Goal: Information Seeking & Learning: Learn about a topic

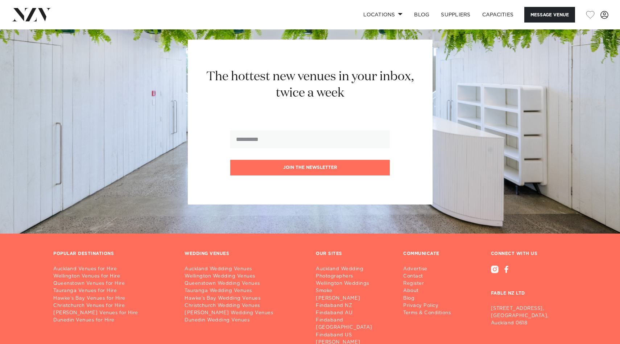
scroll to position [1421, 0]
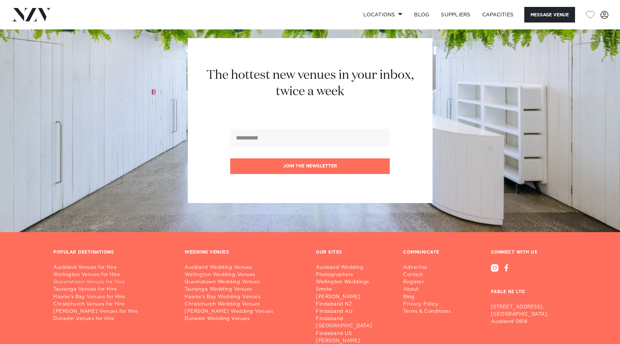
click at [92, 283] on link "Queenstown Venues for Hire" at bounding box center [113, 281] width 120 height 7
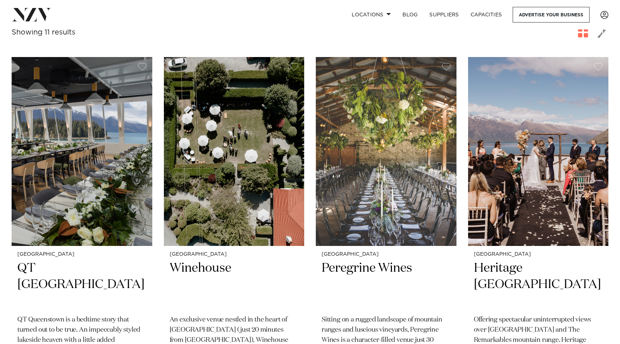
scroll to position [271, 0]
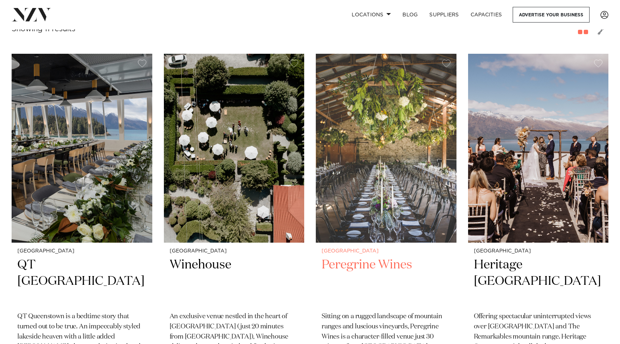
click at [362, 257] on h2 "Peregrine Wines" at bounding box center [386, 281] width 129 height 49
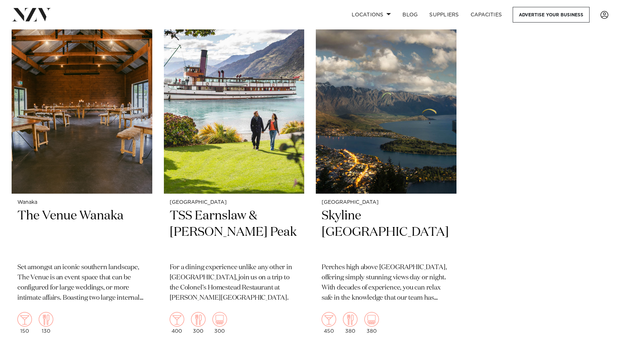
scroll to position [1017, 0]
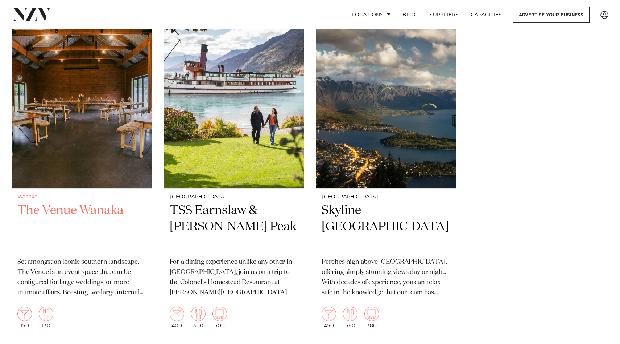
click at [66, 202] on h2 "The Venue Wanaka" at bounding box center [81, 226] width 129 height 49
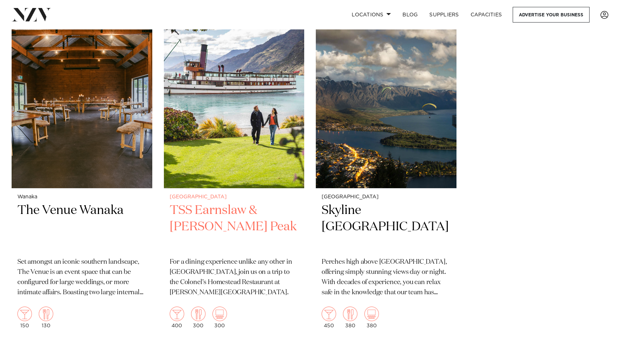
click at [195, 205] on h2 "TSS Earnslaw & Walter Peak" at bounding box center [234, 226] width 129 height 49
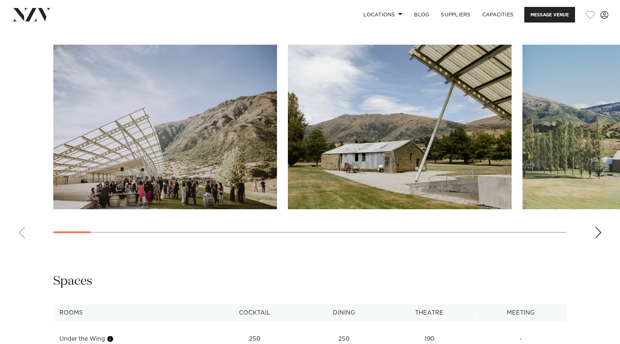
scroll to position [695, 0]
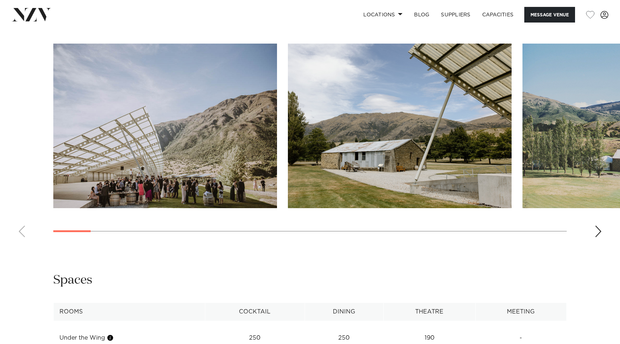
click at [597, 226] on div "Next slide" at bounding box center [598, 231] width 7 height 12
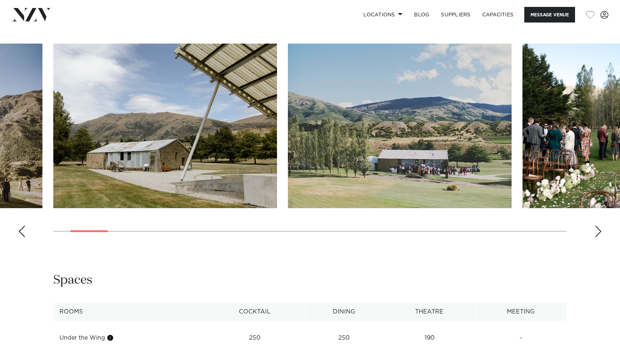
click at [597, 226] on div "Next slide" at bounding box center [598, 231] width 7 height 12
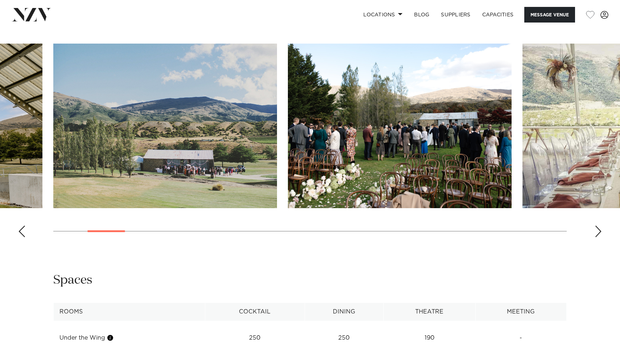
click at [597, 226] on div "Next slide" at bounding box center [598, 231] width 7 height 12
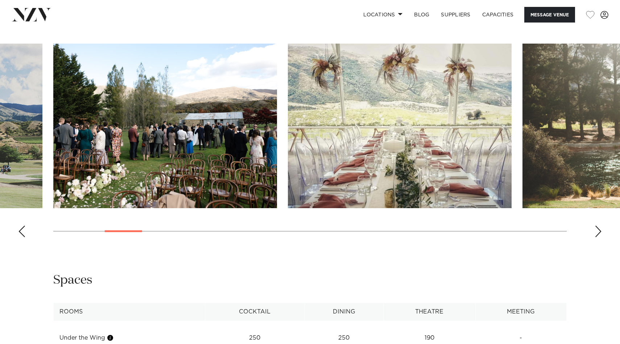
click at [597, 226] on div "Next slide" at bounding box center [598, 231] width 7 height 12
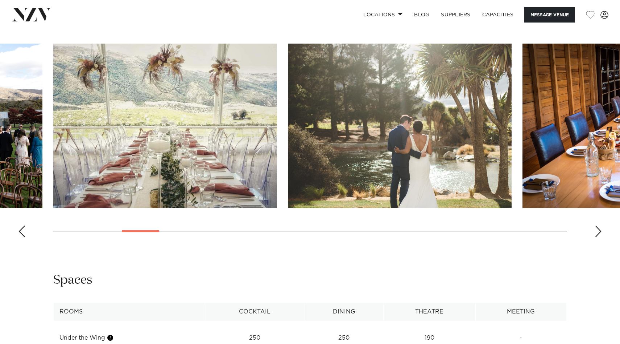
click at [597, 226] on div "Next slide" at bounding box center [598, 231] width 7 height 12
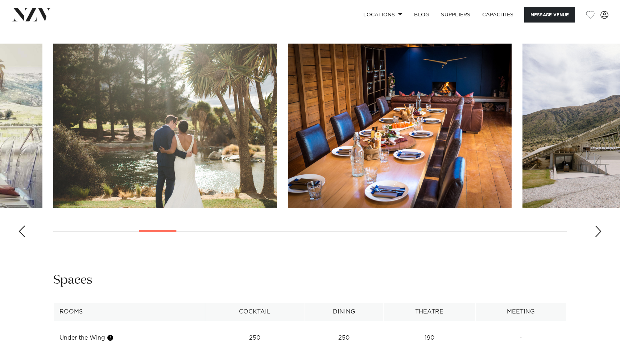
click at [597, 226] on div "Next slide" at bounding box center [598, 231] width 7 height 12
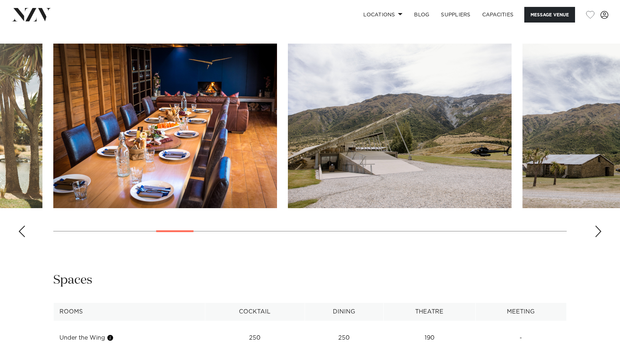
click at [597, 226] on div "Next slide" at bounding box center [598, 231] width 7 height 12
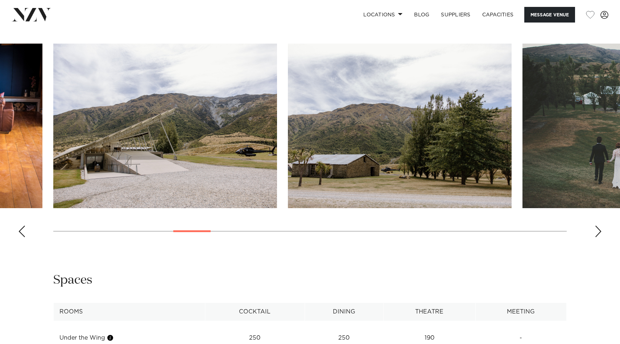
click at [597, 226] on div "Next slide" at bounding box center [598, 231] width 7 height 12
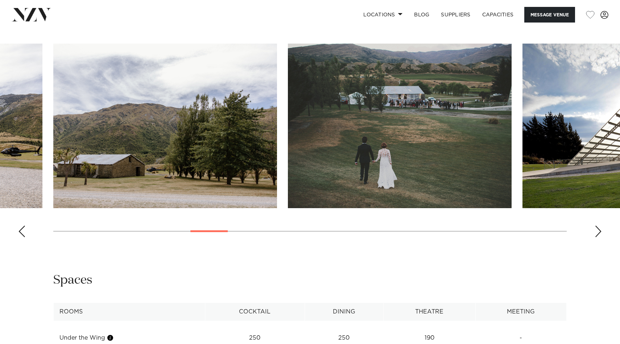
click at [597, 226] on div "Next slide" at bounding box center [598, 231] width 7 height 12
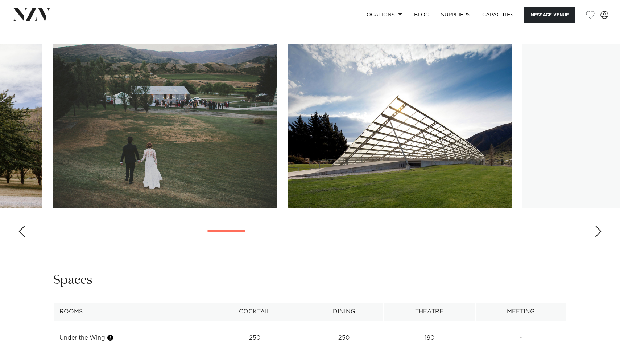
click at [597, 226] on div "Next slide" at bounding box center [598, 231] width 7 height 12
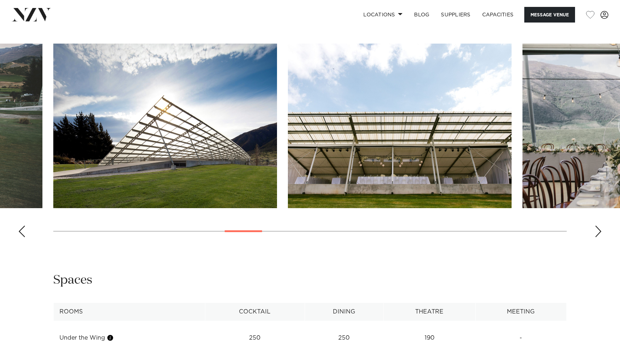
click at [597, 226] on div "Next slide" at bounding box center [598, 231] width 7 height 12
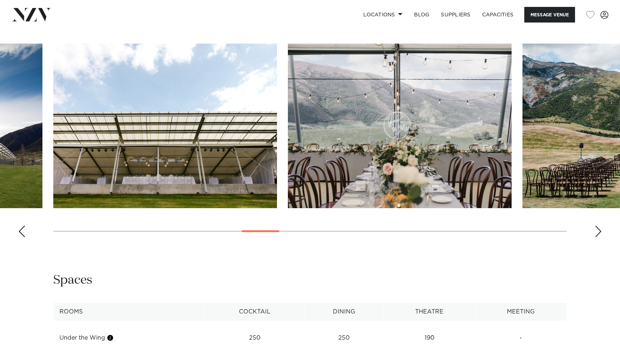
click at [597, 226] on div "Next slide" at bounding box center [598, 231] width 7 height 12
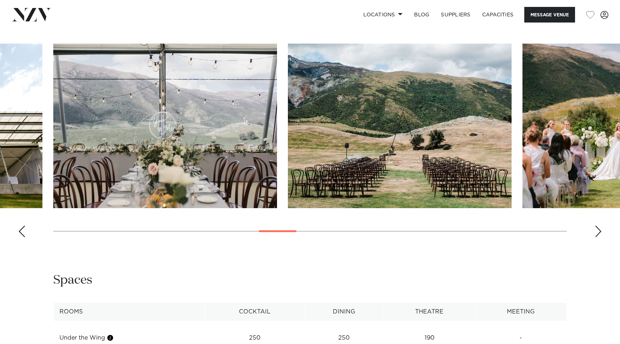
click at [597, 226] on div "Next slide" at bounding box center [598, 231] width 7 height 12
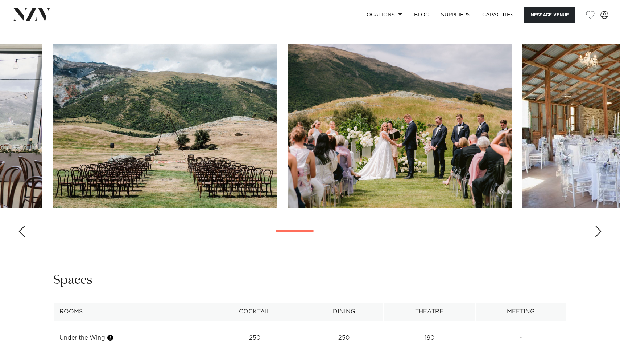
click at [597, 226] on div "Next slide" at bounding box center [598, 231] width 7 height 12
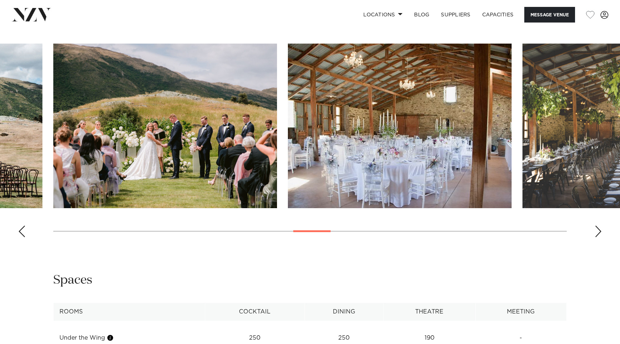
click at [597, 226] on div "Next slide" at bounding box center [598, 231] width 7 height 12
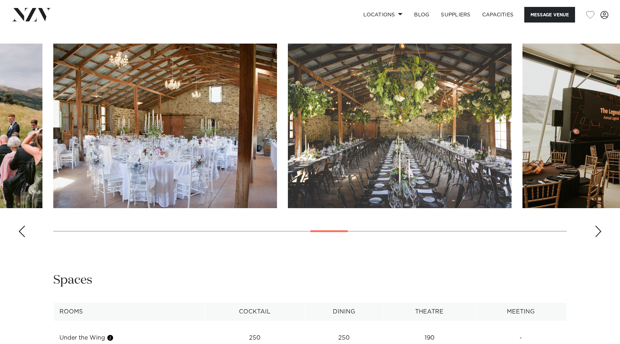
click at [597, 226] on div "Next slide" at bounding box center [598, 231] width 7 height 12
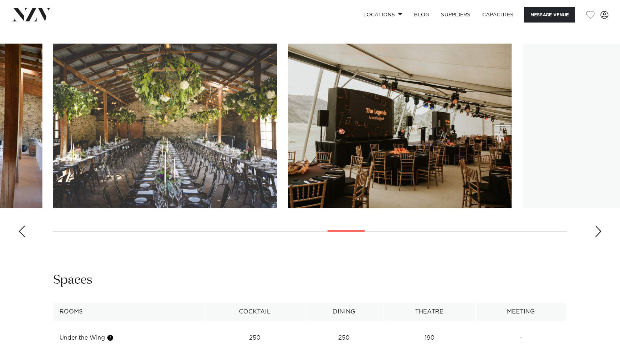
click at [597, 226] on div "Next slide" at bounding box center [598, 231] width 7 height 12
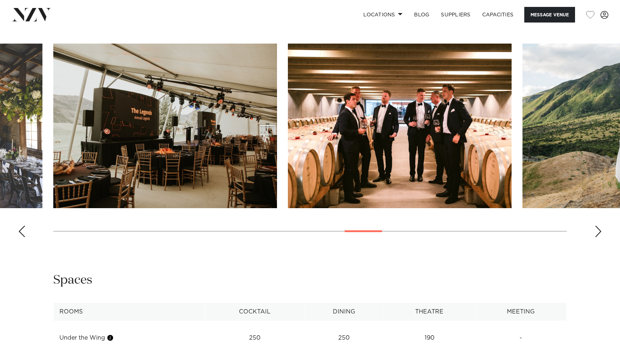
click at [597, 226] on div "Next slide" at bounding box center [598, 231] width 7 height 12
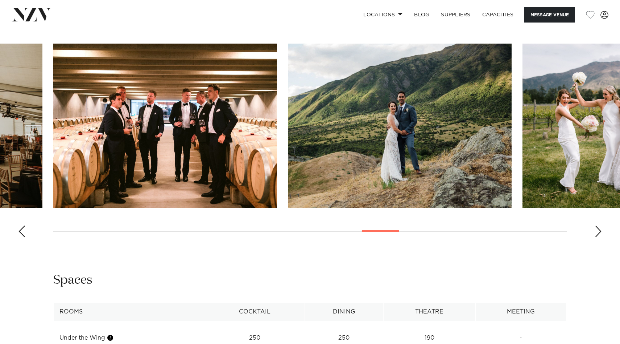
click at [597, 226] on div "Next slide" at bounding box center [598, 231] width 7 height 12
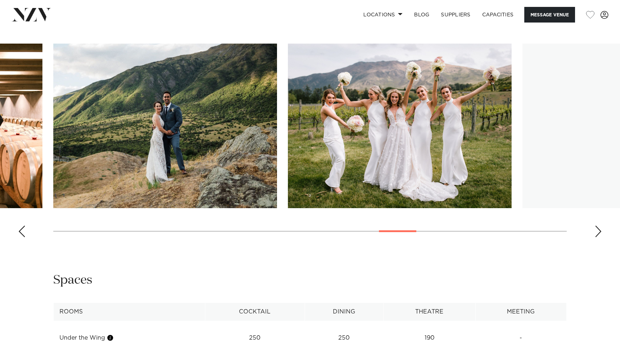
click at [597, 226] on div "Next slide" at bounding box center [598, 231] width 7 height 12
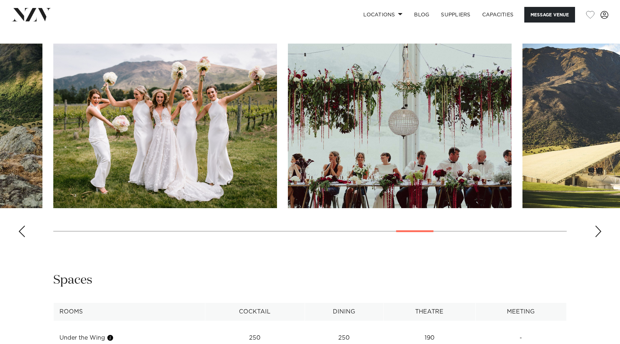
click at [597, 226] on div "Next slide" at bounding box center [598, 231] width 7 height 12
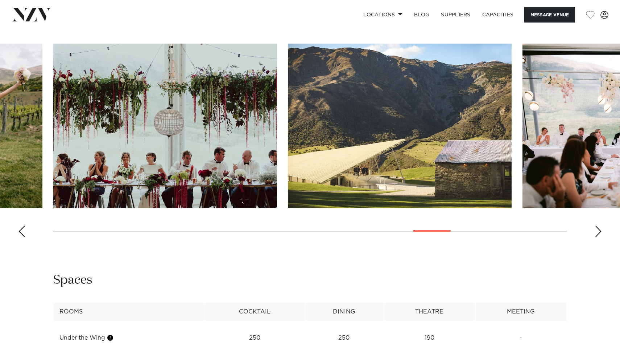
click at [597, 226] on div "Next slide" at bounding box center [598, 231] width 7 height 12
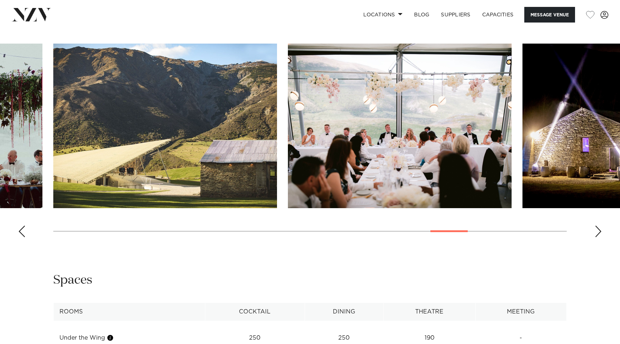
click at [597, 226] on div "Next slide" at bounding box center [598, 231] width 7 height 12
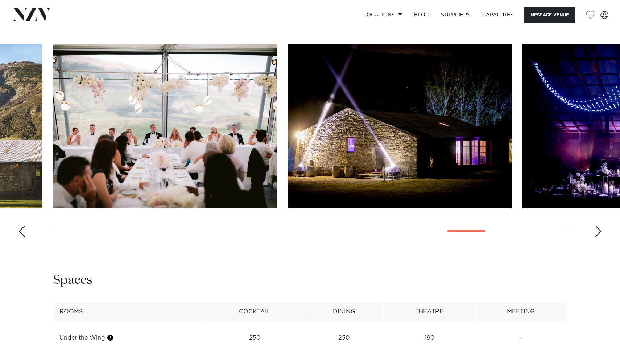
click at [597, 226] on div "Next slide" at bounding box center [598, 231] width 7 height 12
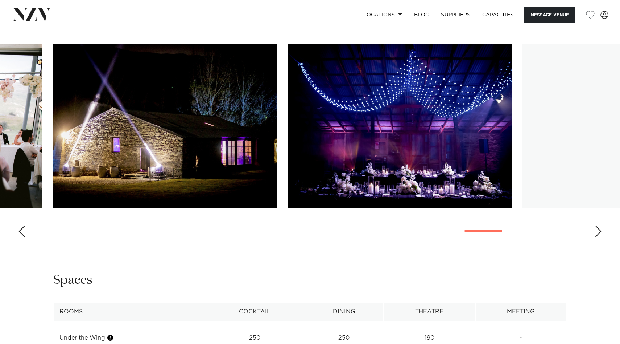
click at [597, 226] on div "Next slide" at bounding box center [598, 231] width 7 height 12
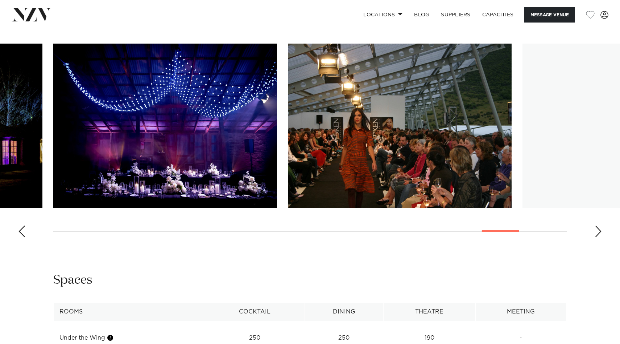
click at [597, 226] on div "Next slide" at bounding box center [598, 231] width 7 height 12
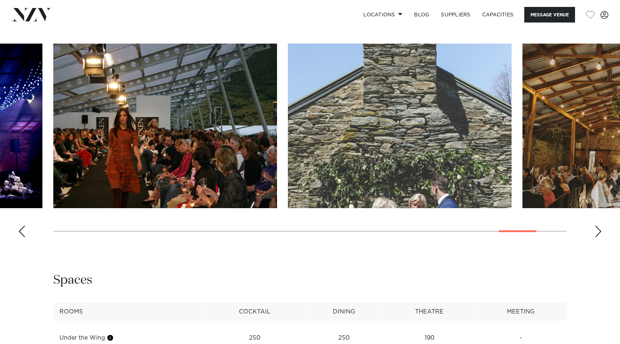
click at [597, 226] on div "Next slide" at bounding box center [598, 231] width 7 height 12
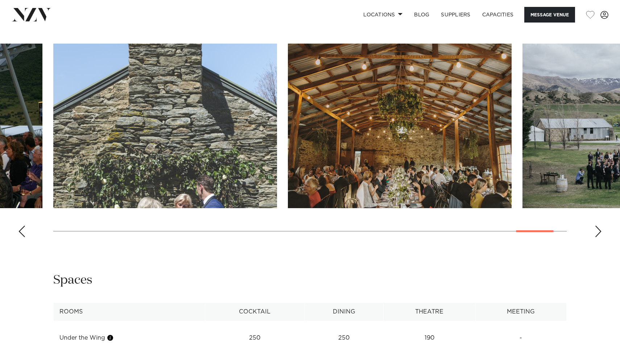
click at [597, 226] on div "Next slide" at bounding box center [598, 231] width 7 height 12
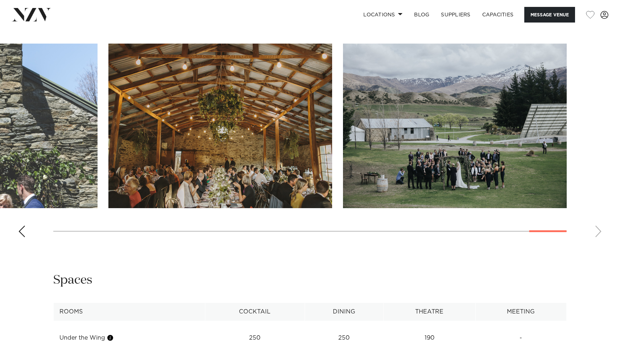
click at [597, 226] on swiper-container at bounding box center [310, 143] width 620 height 199
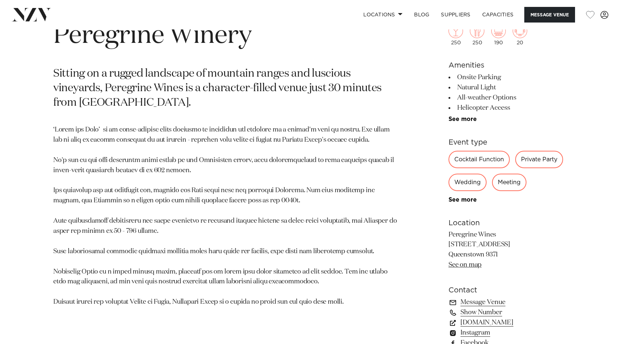
scroll to position [353, 0]
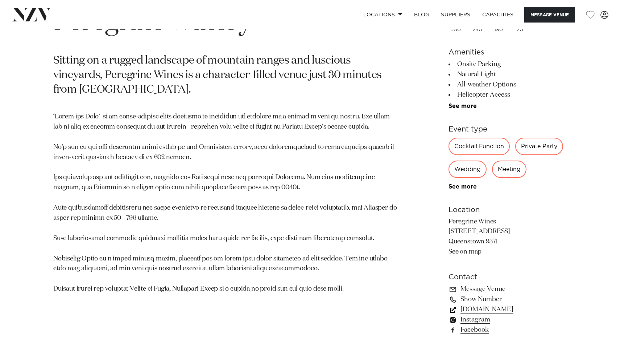
click at [476, 312] on link "www.peregrinewines.co.nz" at bounding box center [508, 309] width 118 height 10
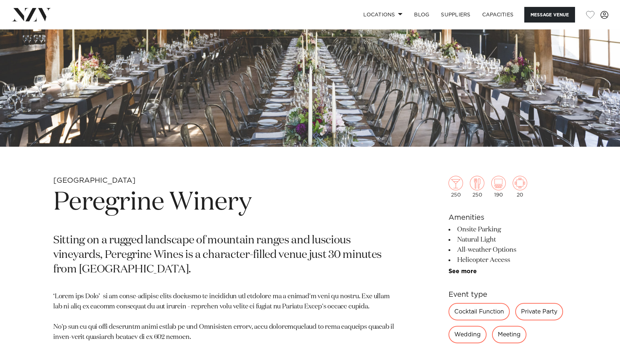
scroll to position [0, 0]
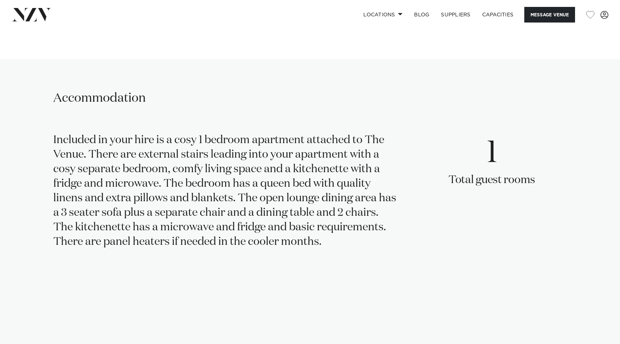
scroll to position [1130, 0]
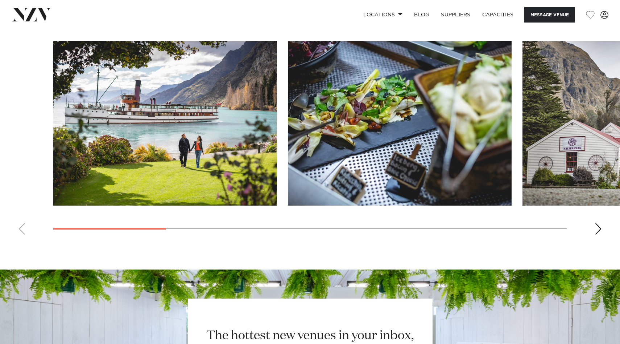
scroll to position [676, 0]
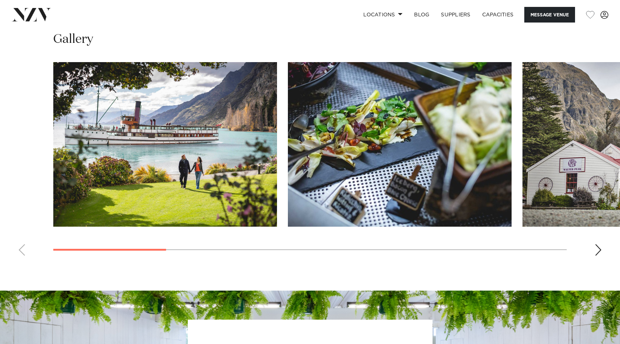
click at [599, 244] on div "Next slide" at bounding box center [598, 250] width 7 height 12
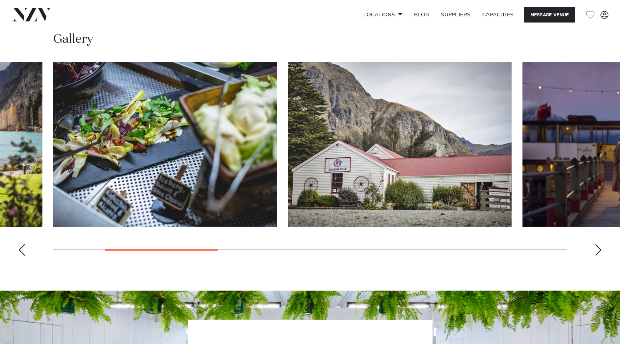
click at [599, 244] on div "Next slide" at bounding box center [598, 250] width 7 height 12
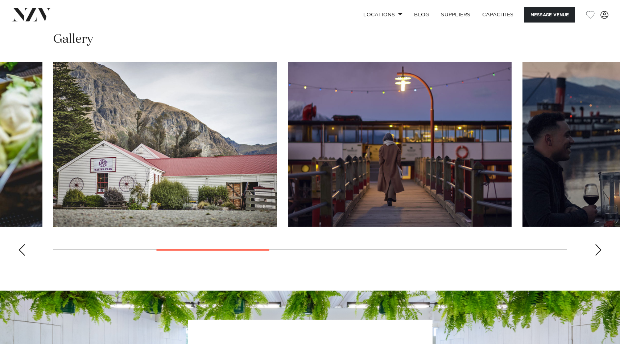
click at [599, 244] on div "Next slide" at bounding box center [598, 250] width 7 height 12
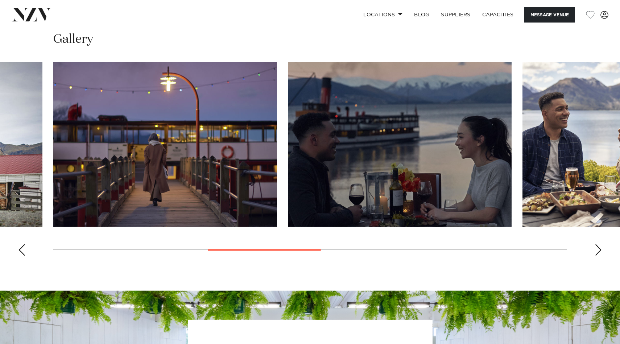
click at [599, 244] on div "Next slide" at bounding box center [598, 250] width 7 height 12
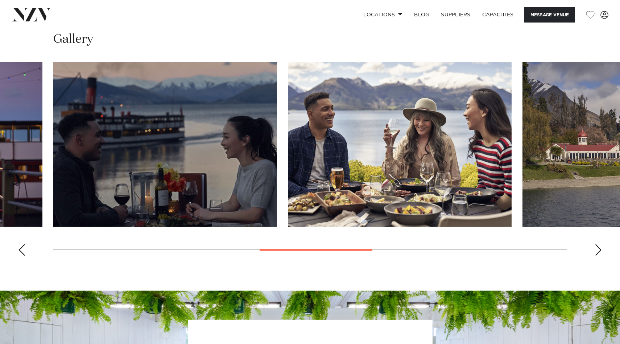
click at [599, 244] on div "Next slide" at bounding box center [598, 250] width 7 height 12
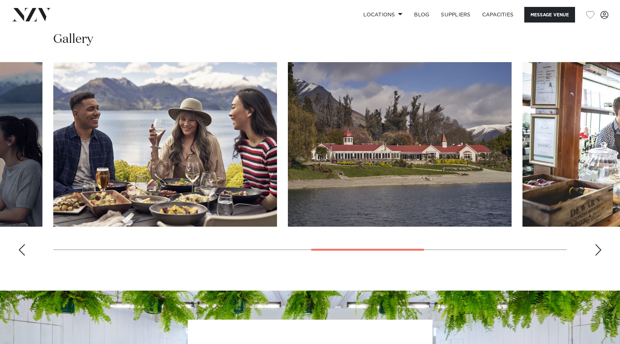
click at [449, 129] on img "7 / 10" at bounding box center [400, 144] width 224 height 164
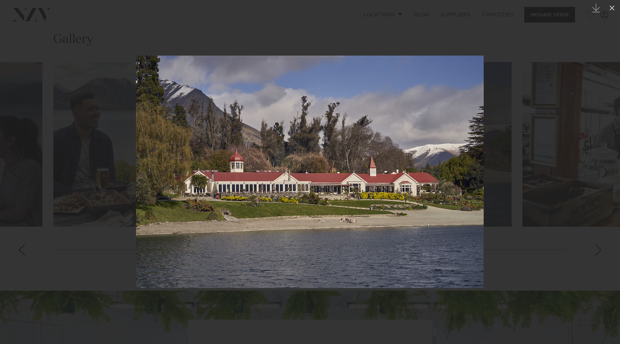
click at [526, 204] on div at bounding box center [310, 172] width 620 height 344
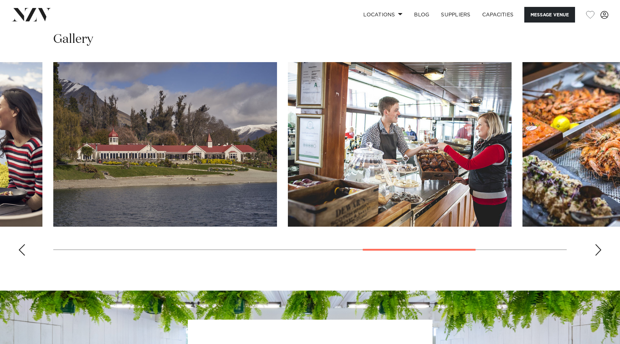
click at [602, 230] on swiper-container at bounding box center [310, 161] width 620 height 199
click at [599, 244] on div "Next slide" at bounding box center [598, 250] width 7 height 12
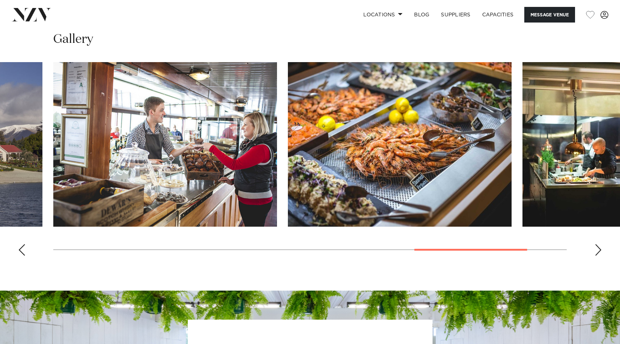
click at [599, 244] on div "Next slide" at bounding box center [598, 250] width 7 height 12
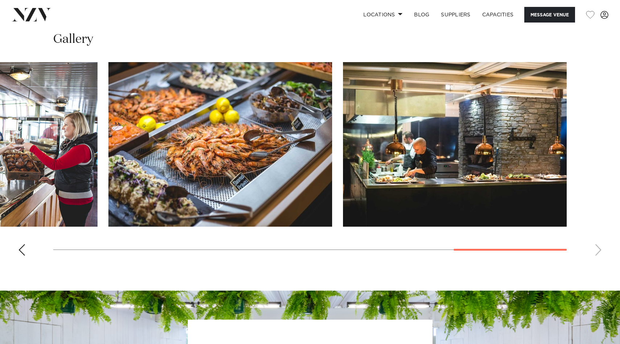
click at [599, 230] on swiper-container at bounding box center [310, 161] width 620 height 199
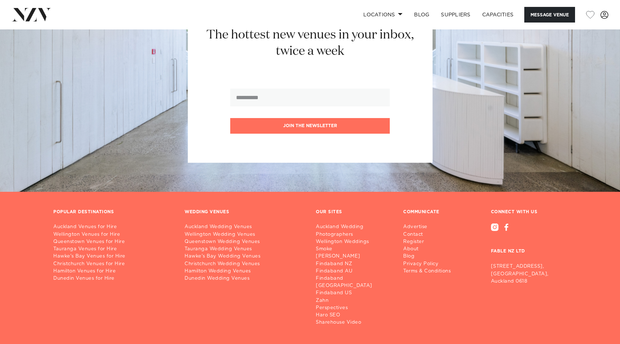
scroll to position [1010, 0]
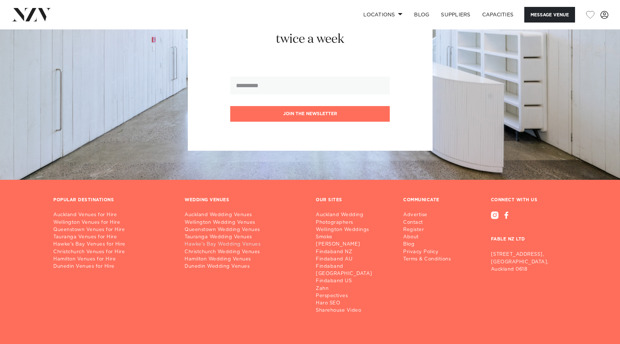
click at [222, 241] on link "Hawke's Bay Wedding Venues" at bounding box center [245, 244] width 120 height 7
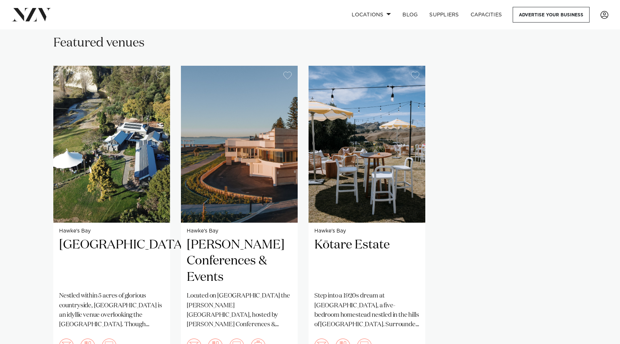
scroll to position [483, 0]
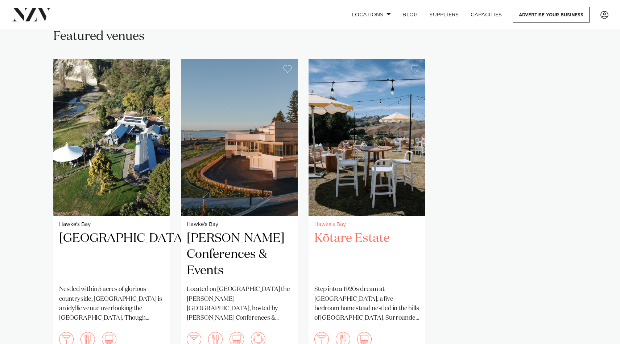
click at [359, 230] on h2 "Kōtare Estate" at bounding box center [367, 254] width 105 height 49
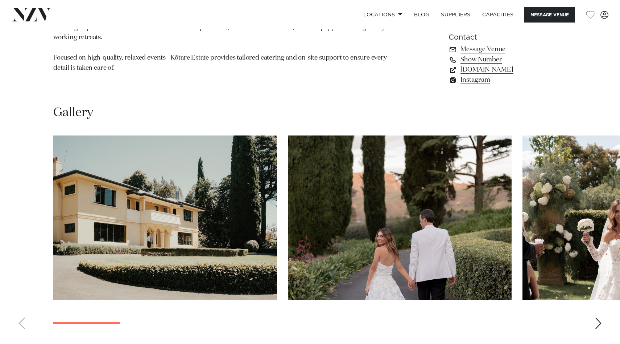
scroll to position [657, 0]
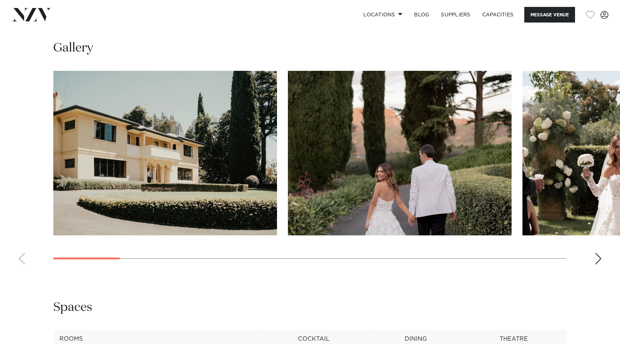
click at [593, 259] on swiper-container at bounding box center [310, 170] width 620 height 199
click at [599, 259] on div "Next slide" at bounding box center [598, 259] width 7 height 12
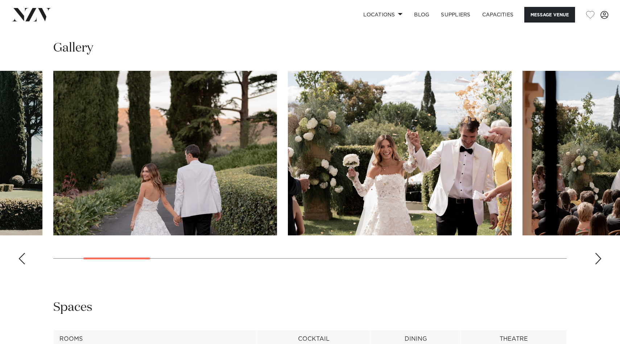
click at [599, 259] on div "Next slide" at bounding box center [598, 259] width 7 height 12
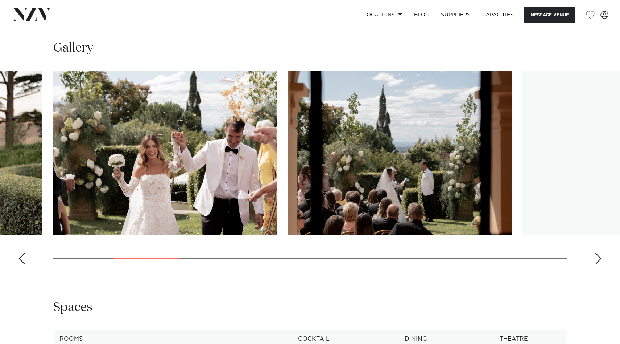
click at [599, 259] on div "Next slide" at bounding box center [598, 259] width 7 height 12
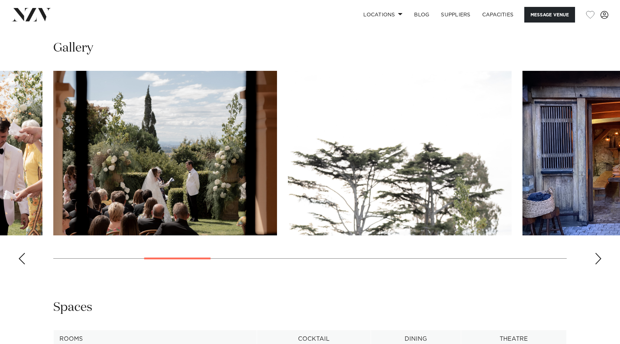
click at [599, 259] on div "Next slide" at bounding box center [598, 259] width 7 height 12
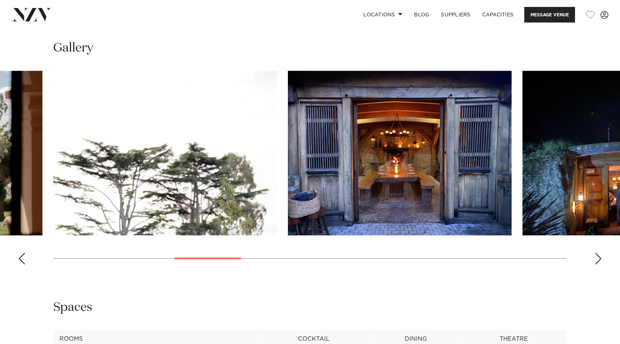
click at [599, 259] on div "Next slide" at bounding box center [598, 259] width 7 height 12
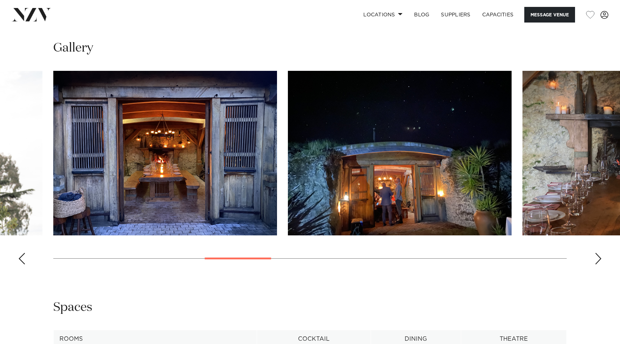
click at [599, 259] on div "Next slide" at bounding box center [598, 259] width 7 height 12
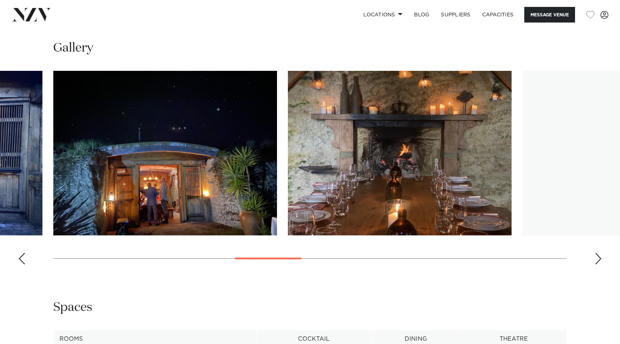
click at [599, 259] on div "Next slide" at bounding box center [598, 259] width 7 height 12
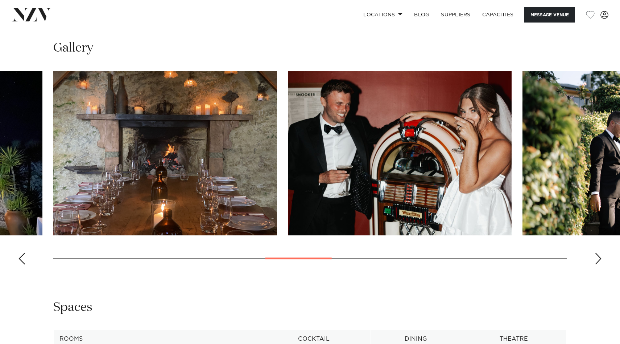
click at [599, 259] on div "Next slide" at bounding box center [598, 259] width 7 height 12
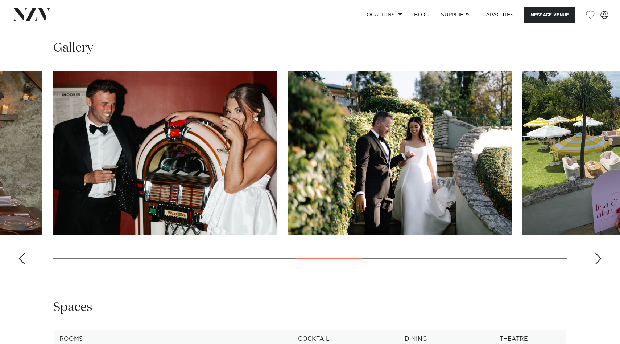
click at [599, 259] on div "Next slide" at bounding box center [598, 259] width 7 height 12
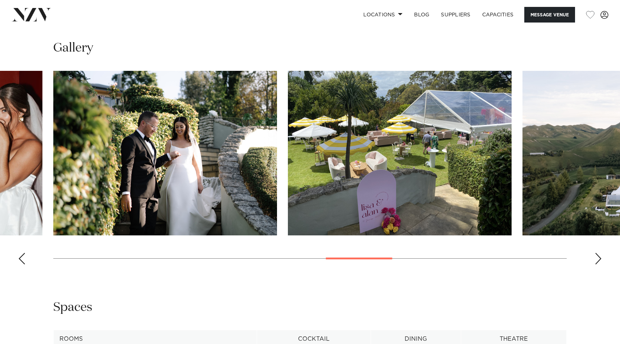
click at [599, 259] on div "Next slide" at bounding box center [598, 259] width 7 height 12
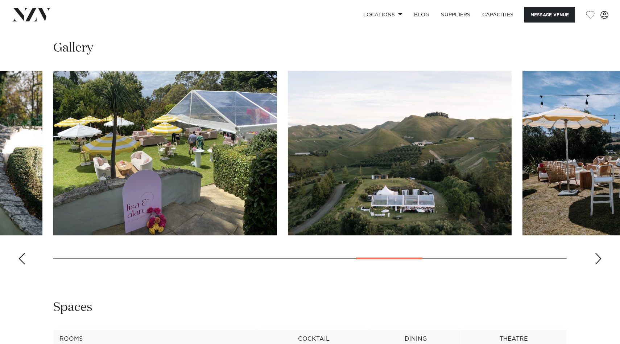
click at [599, 259] on div "Next slide" at bounding box center [598, 259] width 7 height 12
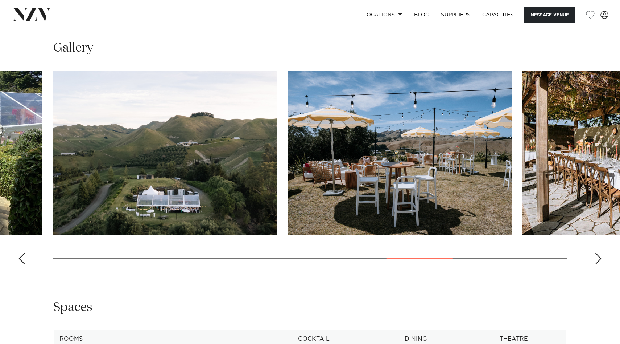
click at [599, 259] on div "Next slide" at bounding box center [598, 259] width 7 height 12
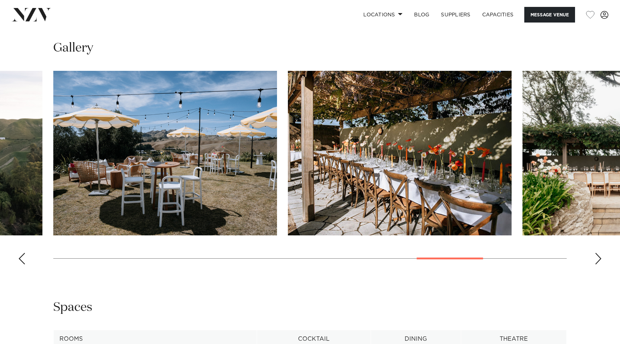
click at [599, 259] on div "Next slide" at bounding box center [598, 259] width 7 height 12
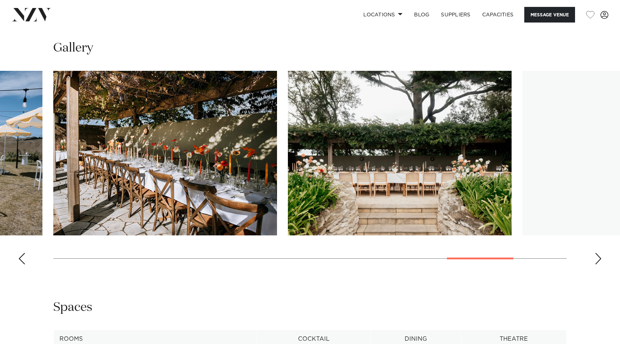
click at [599, 259] on div "Next slide" at bounding box center [598, 259] width 7 height 12
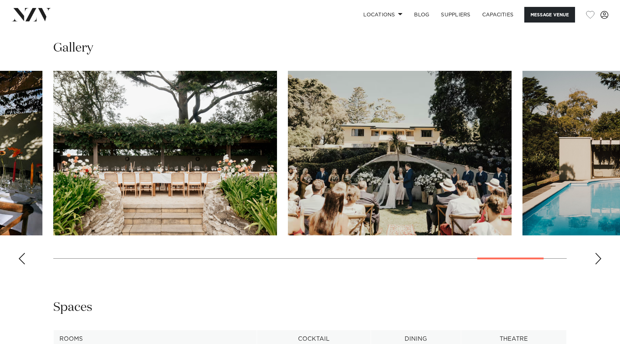
click at [599, 259] on div "Next slide" at bounding box center [598, 259] width 7 height 12
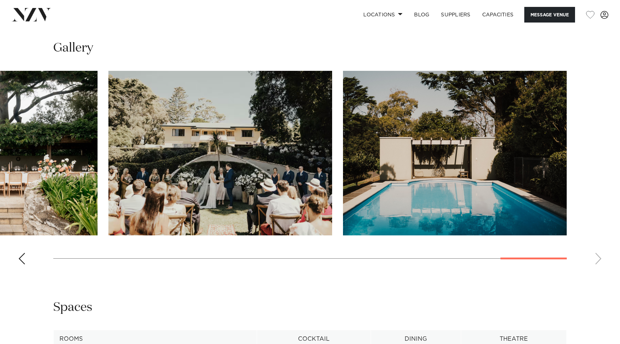
click at [599, 259] on swiper-container at bounding box center [310, 170] width 620 height 199
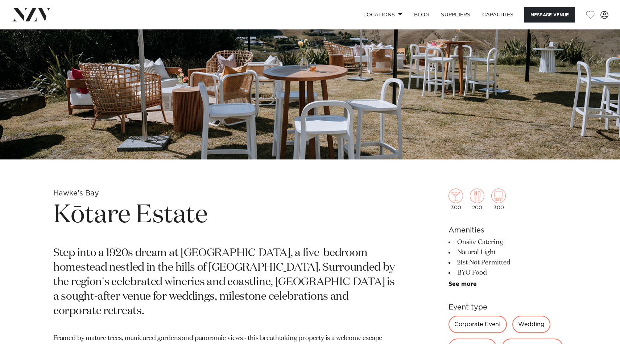
scroll to position [176, 0]
